Goal: Task Accomplishment & Management: Manage account settings

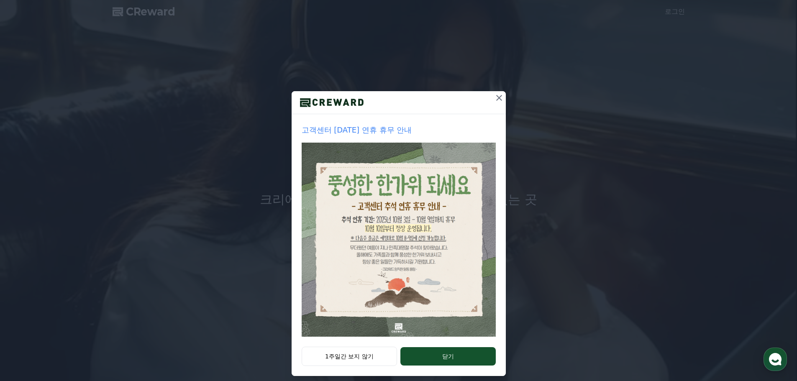
scroll to position [18, 0]
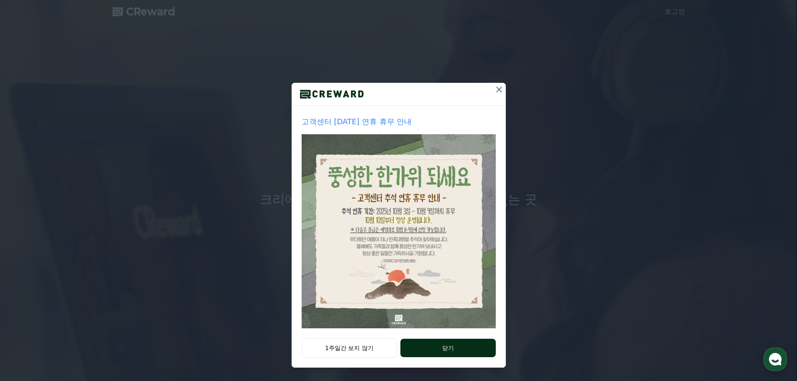
click at [433, 352] on button "닫기" at bounding box center [447, 348] width 95 height 18
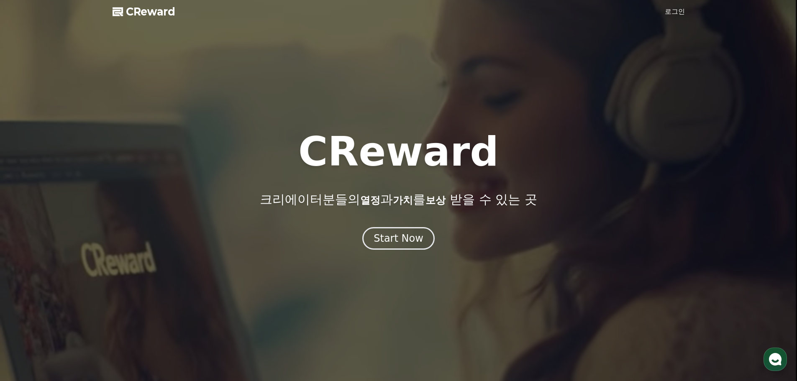
click at [671, 8] on link "로그인" at bounding box center [675, 12] width 20 height 10
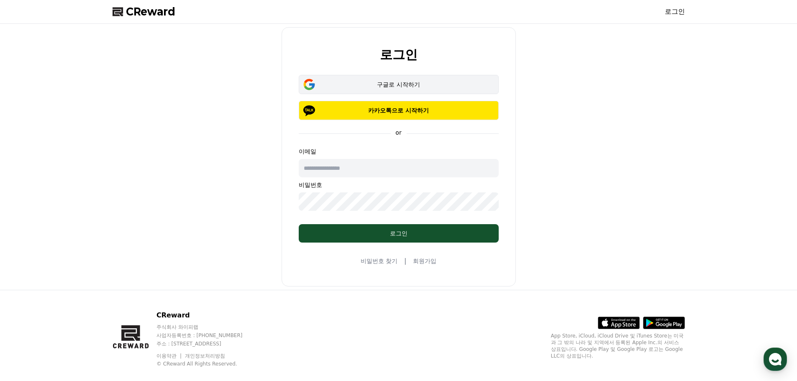
click at [372, 83] on div "구글로 시작하기" at bounding box center [399, 84] width 176 height 8
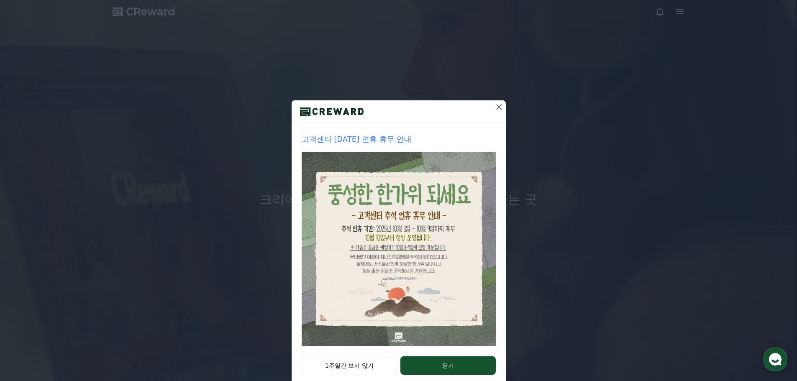
click at [772, 21] on div "고객센터 추석 연휴 휴무 안내 1주일간 보지 않기 닫기" at bounding box center [398, 199] width 797 height 399
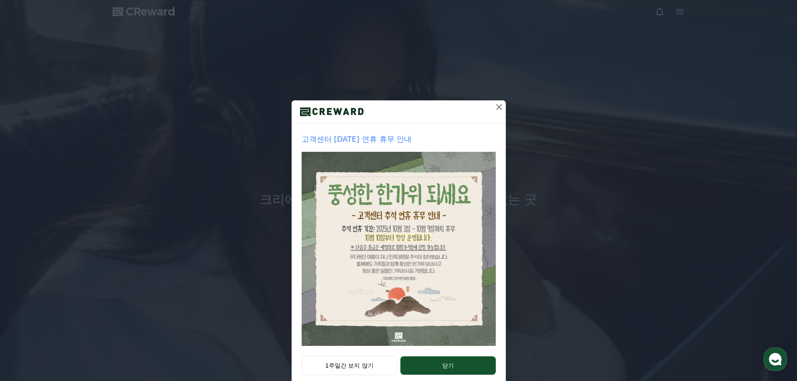
click at [654, 26] on div "고객센터 추석 연휴 휴무 안내 1주일간 보지 않기 닫기" at bounding box center [398, 199] width 797 height 399
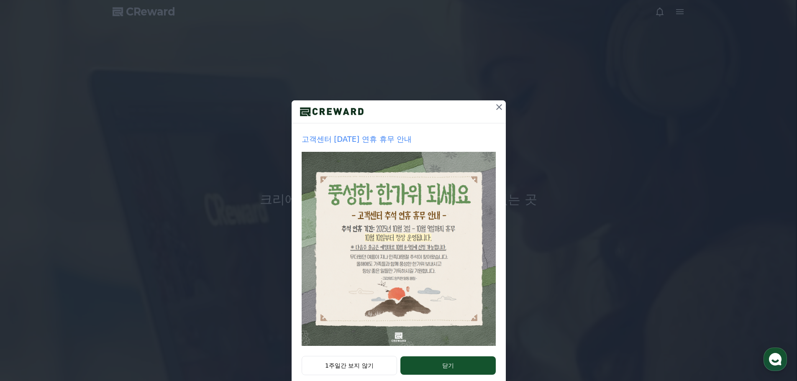
click at [494, 107] on icon at bounding box center [499, 107] width 10 height 10
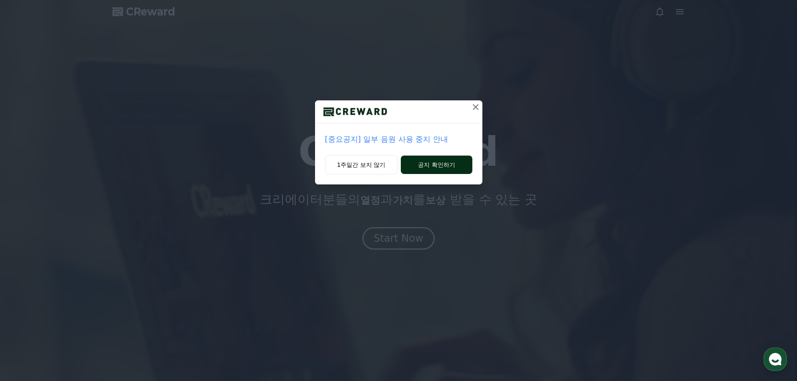
click at [428, 168] on button "공지 확인하기" at bounding box center [436, 165] width 71 height 18
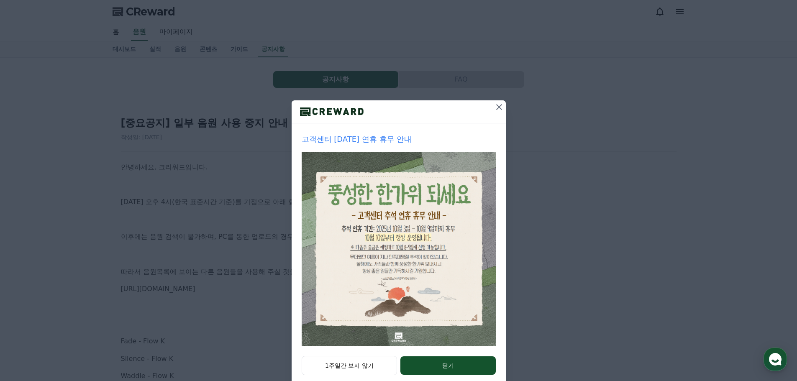
click at [494, 108] on icon at bounding box center [499, 107] width 10 height 10
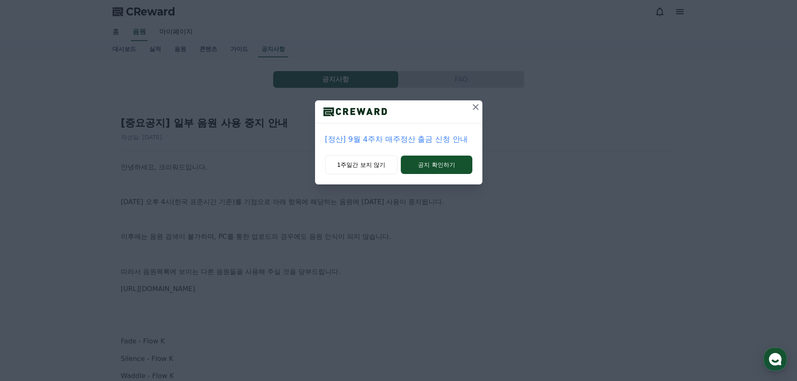
click at [475, 105] on icon at bounding box center [476, 107] width 10 height 10
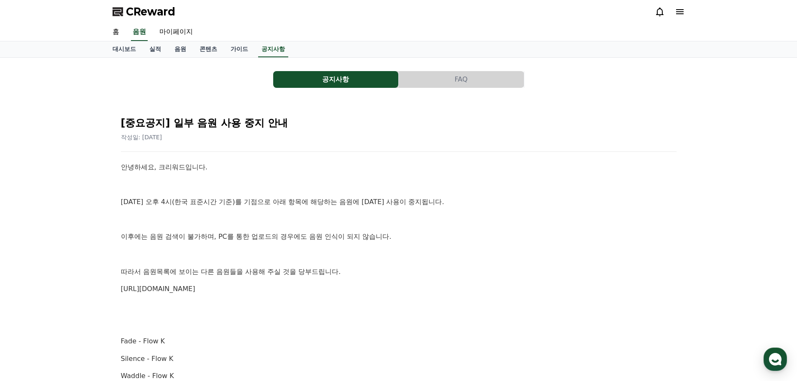
click at [684, 6] on div at bounding box center [670, 11] width 30 height 13
click at [118, 33] on link "홈" at bounding box center [116, 32] width 20 height 18
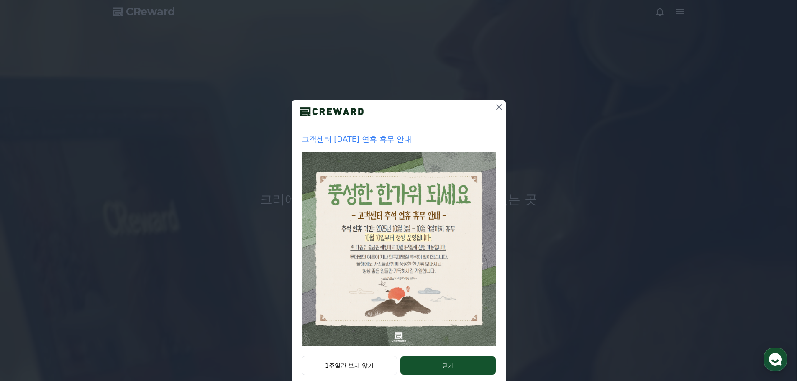
click at [496, 108] on icon at bounding box center [499, 107] width 6 height 6
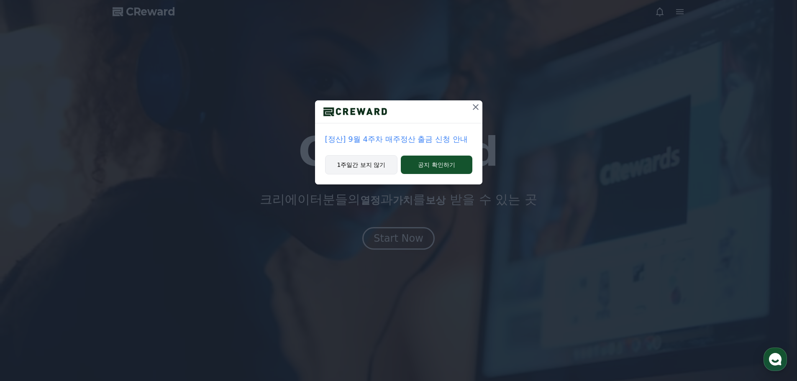
click at [376, 164] on button "1주일간 보지 않기" at bounding box center [361, 164] width 73 height 19
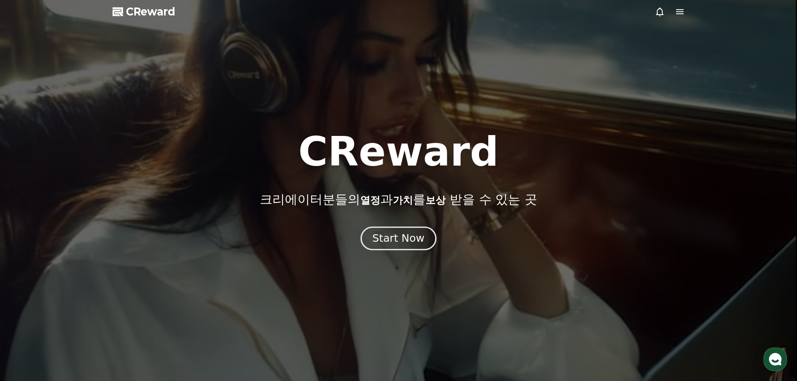
click at [404, 242] on div "Start Now" at bounding box center [398, 238] width 52 height 14
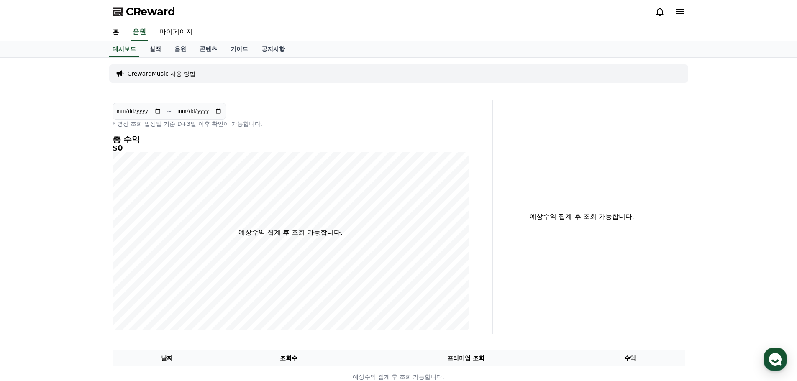
click at [152, 50] on link "실적" at bounding box center [155, 49] width 25 height 16
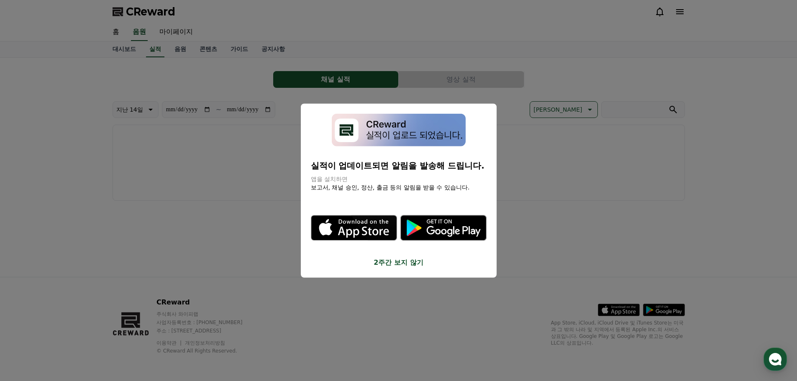
click at [394, 264] on button "2주간 보지 않기" at bounding box center [399, 263] width 176 height 10
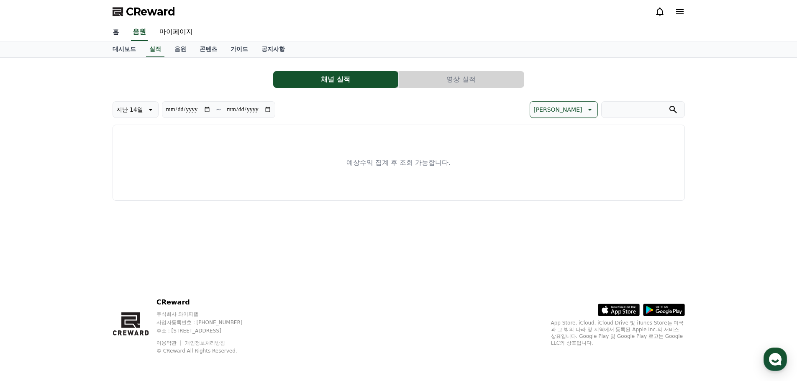
click at [120, 38] on link "홈" at bounding box center [116, 32] width 20 height 18
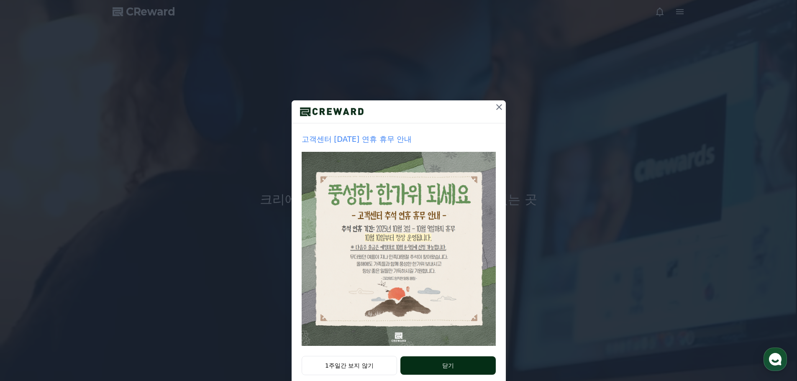
click at [433, 369] on button "닫기" at bounding box center [447, 365] width 95 height 18
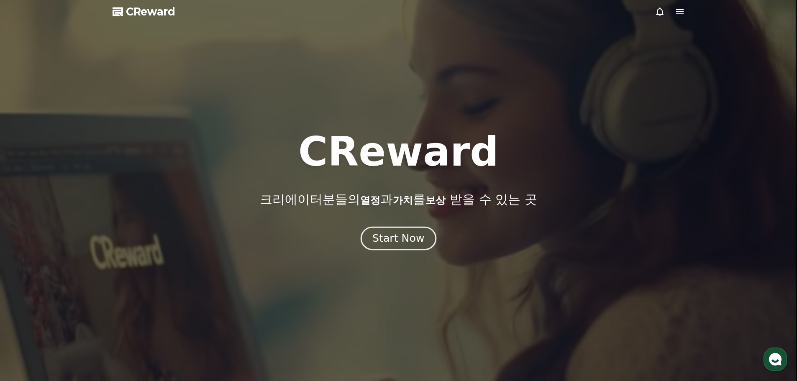
click at [398, 239] on div "Start Now" at bounding box center [398, 238] width 52 height 14
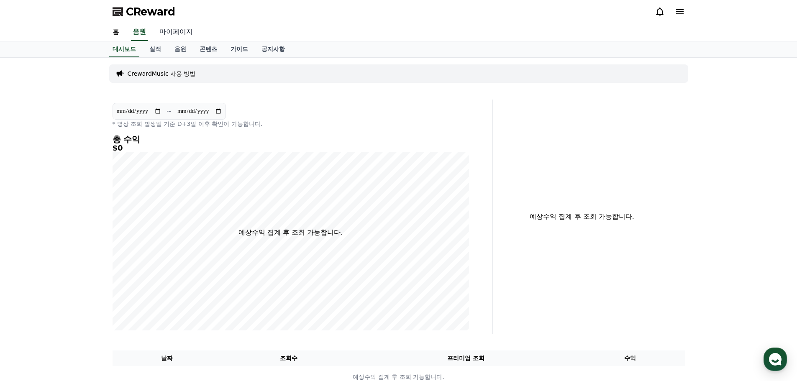
click at [173, 32] on link "마이페이지" at bounding box center [176, 32] width 47 height 18
select select "**********"
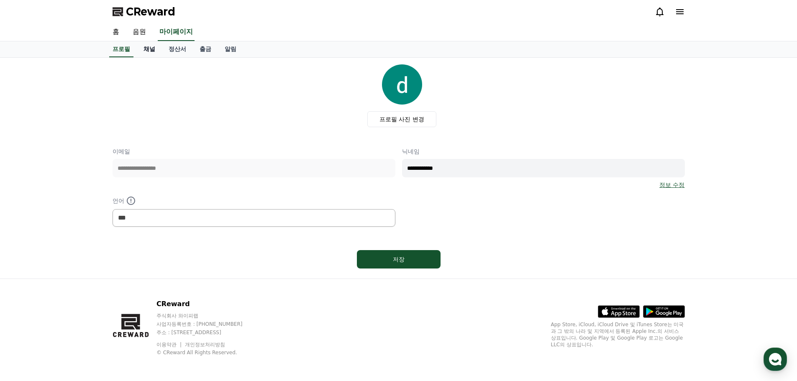
click at [147, 47] on link "채널" at bounding box center [149, 49] width 25 height 16
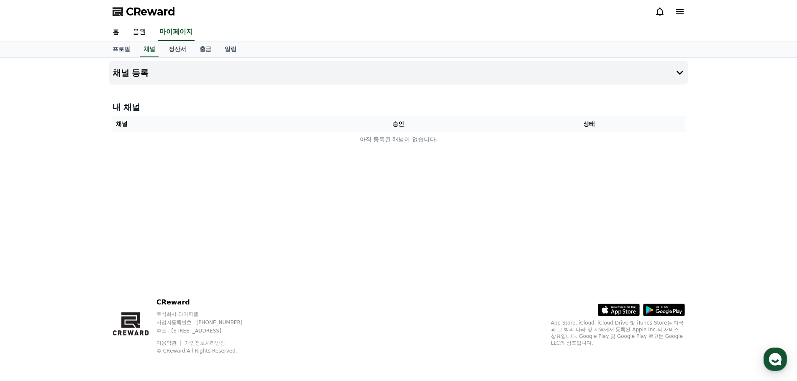
click at [122, 104] on h4 "내 채널" at bounding box center [399, 107] width 572 height 12
click at [130, 68] on h4 "채널 등록" at bounding box center [131, 72] width 36 height 9
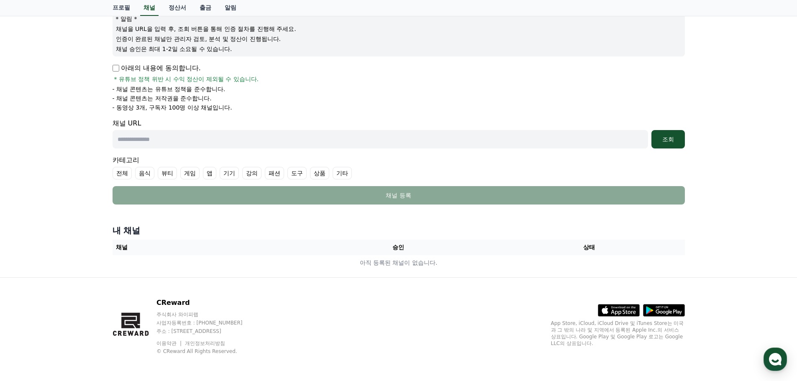
scroll to position [105, 0]
click at [321, 174] on label "상품" at bounding box center [319, 172] width 19 height 13
